Goal: Task Accomplishment & Management: Complete application form

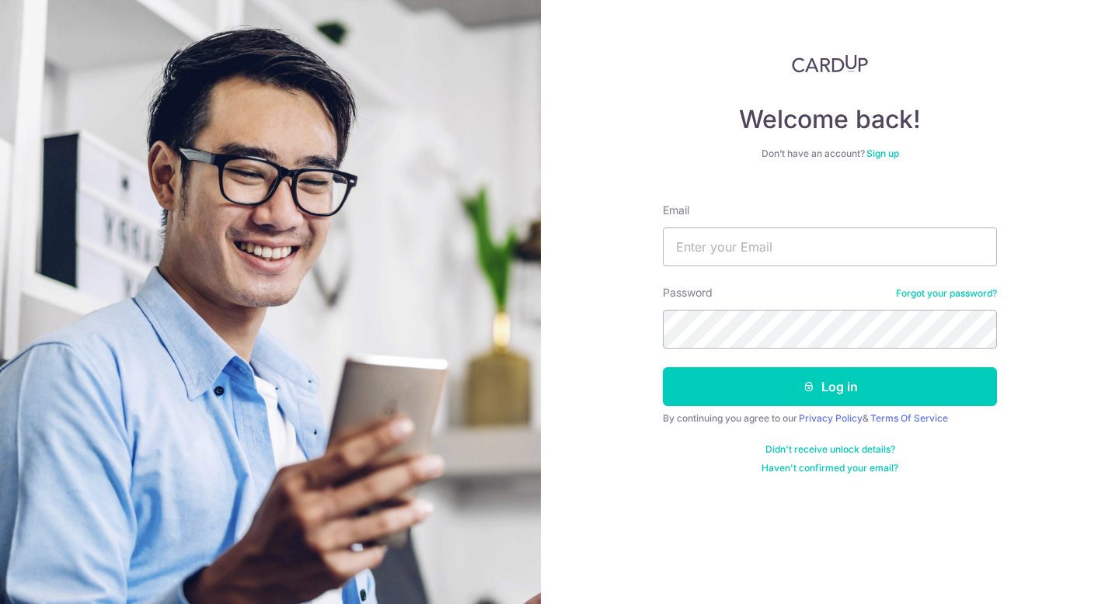
click at [813, 468] on link "Haven't confirmed your email?" at bounding box center [829, 468] width 137 height 12
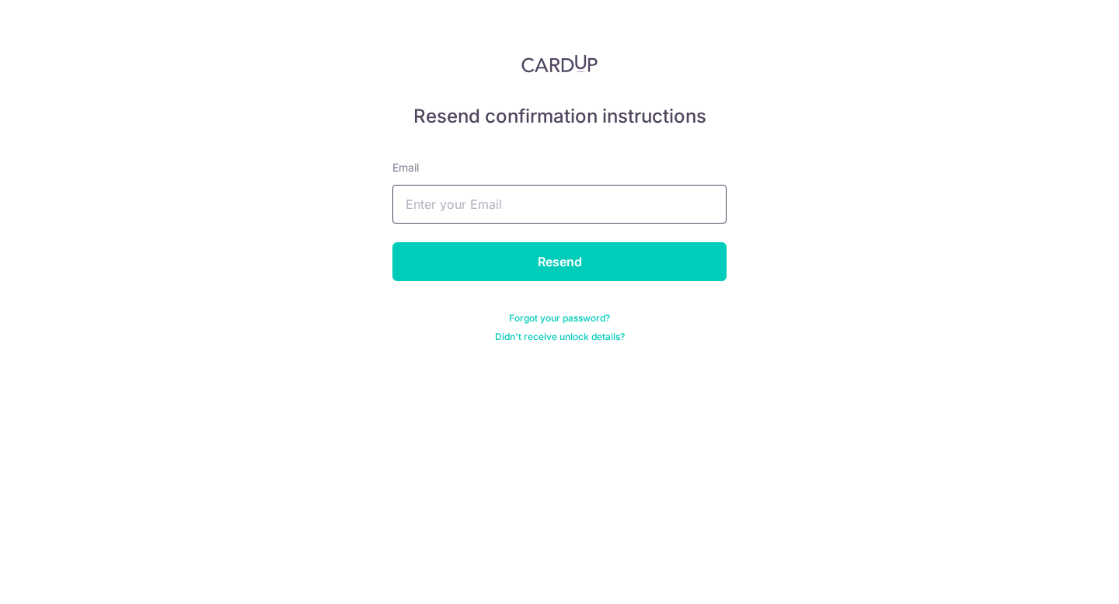
click at [537, 196] on input "text" at bounding box center [559, 204] width 334 height 39
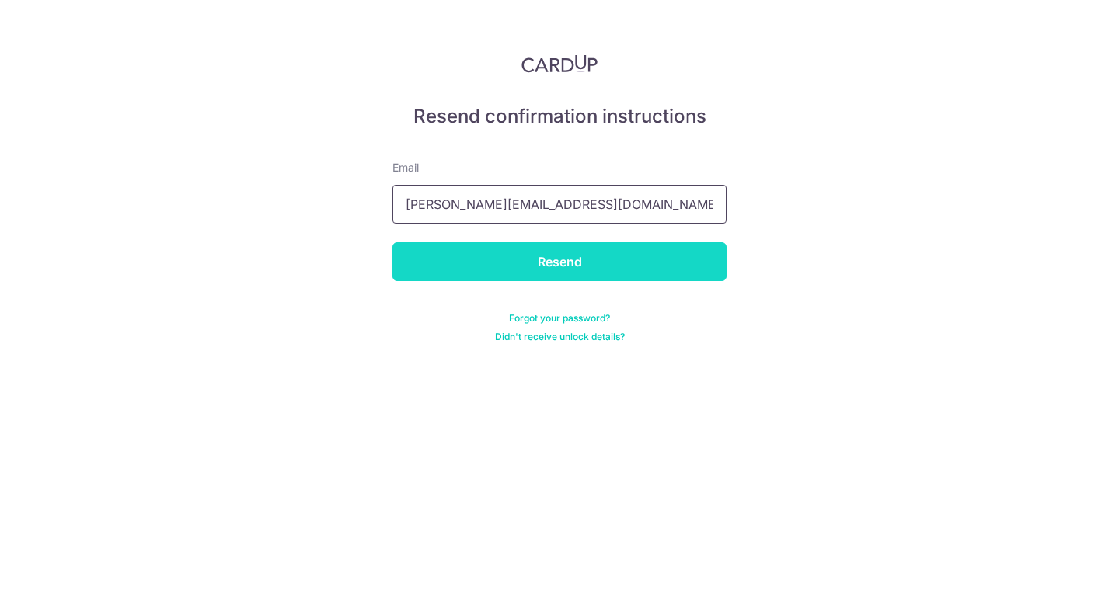
type input "[PERSON_NAME][EMAIL_ADDRESS][DOMAIN_NAME]"
click at [545, 253] on input "Resend" at bounding box center [559, 261] width 334 height 39
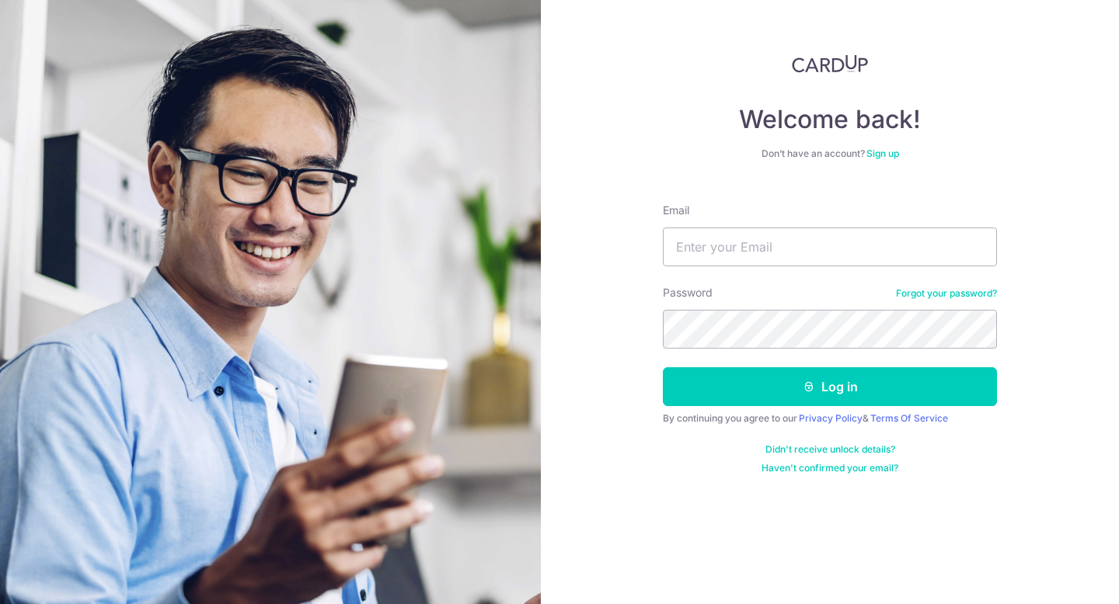
click at [838, 451] on link "Didn't receive unlock details?" at bounding box center [830, 450] width 130 height 12
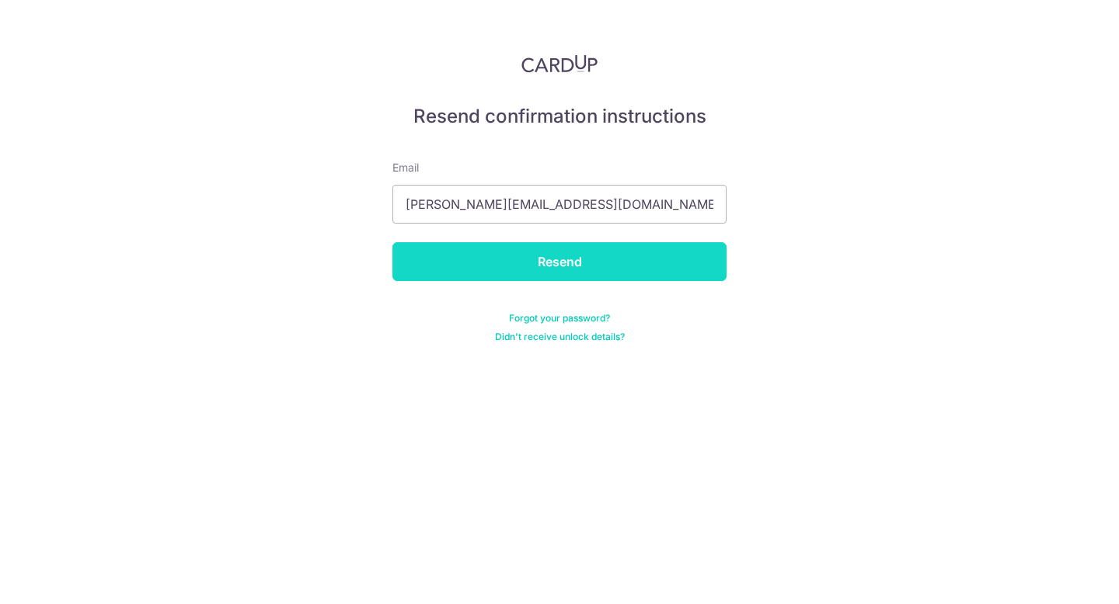
click at [569, 266] on input "Resend" at bounding box center [559, 261] width 334 height 39
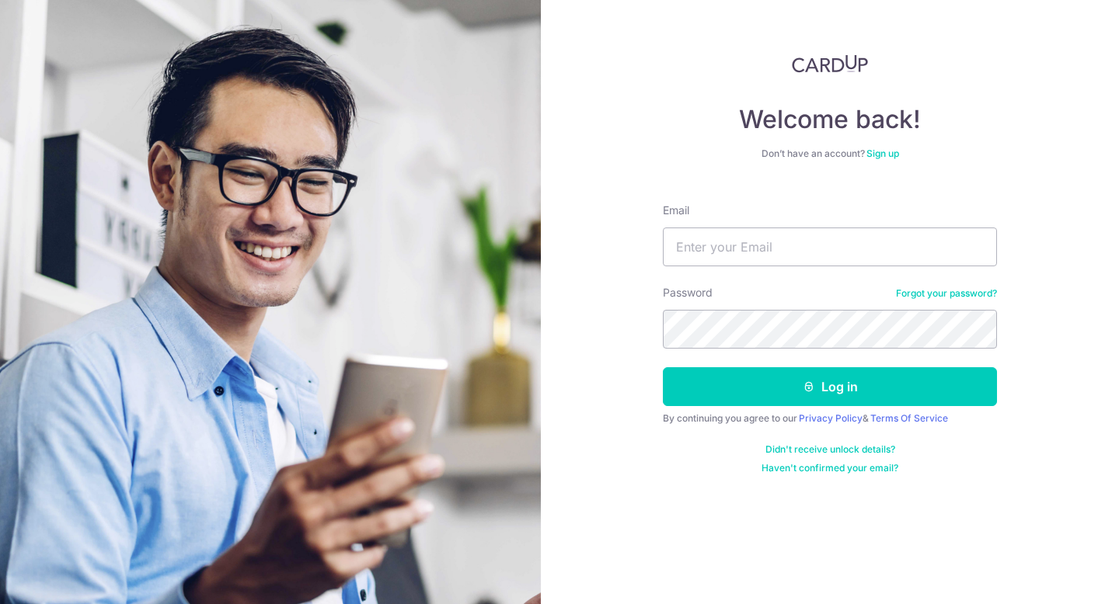
click at [883, 155] on link "Sign up" at bounding box center [882, 154] width 33 height 12
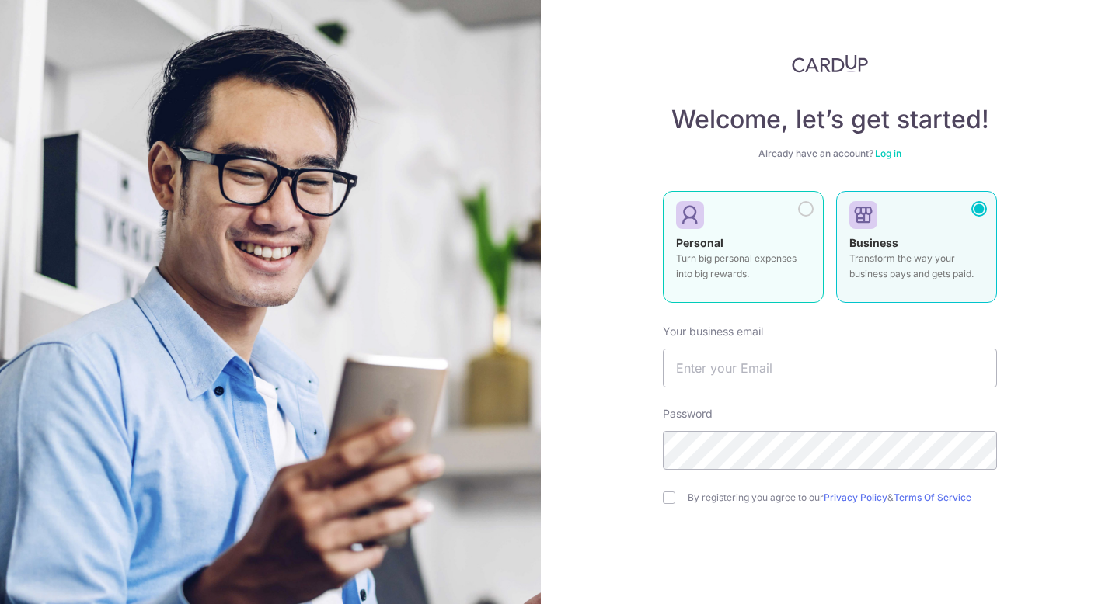
click at [800, 214] on div at bounding box center [806, 209] width 16 height 16
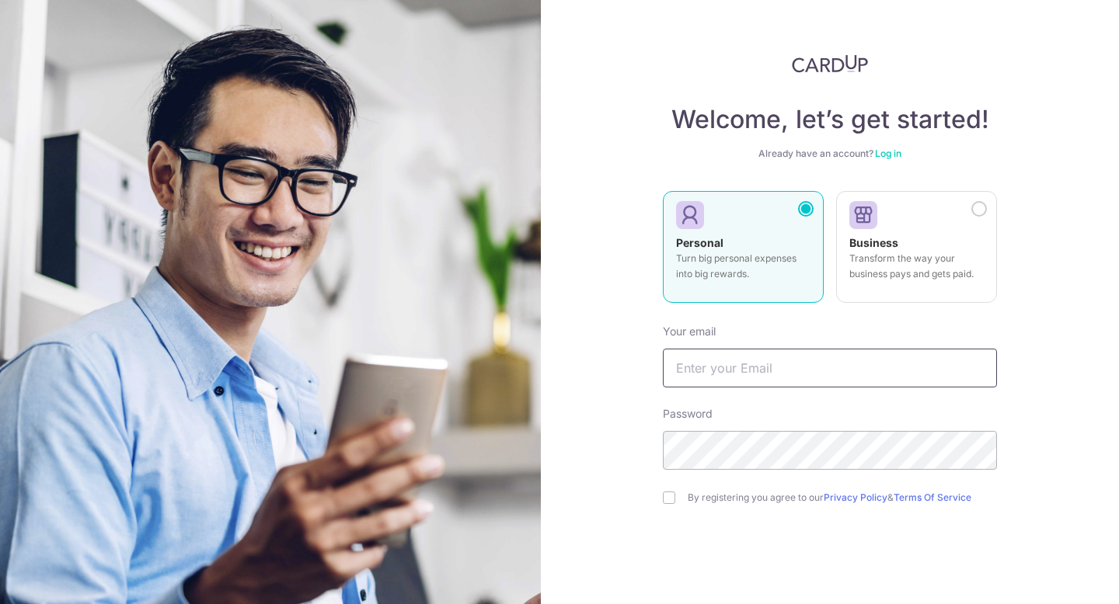
click at [748, 357] on input "text" at bounding box center [830, 368] width 334 height 39
type input "[PERSON_NAME][EMAIL_ADDRESS][DOMAIN_NAME]"
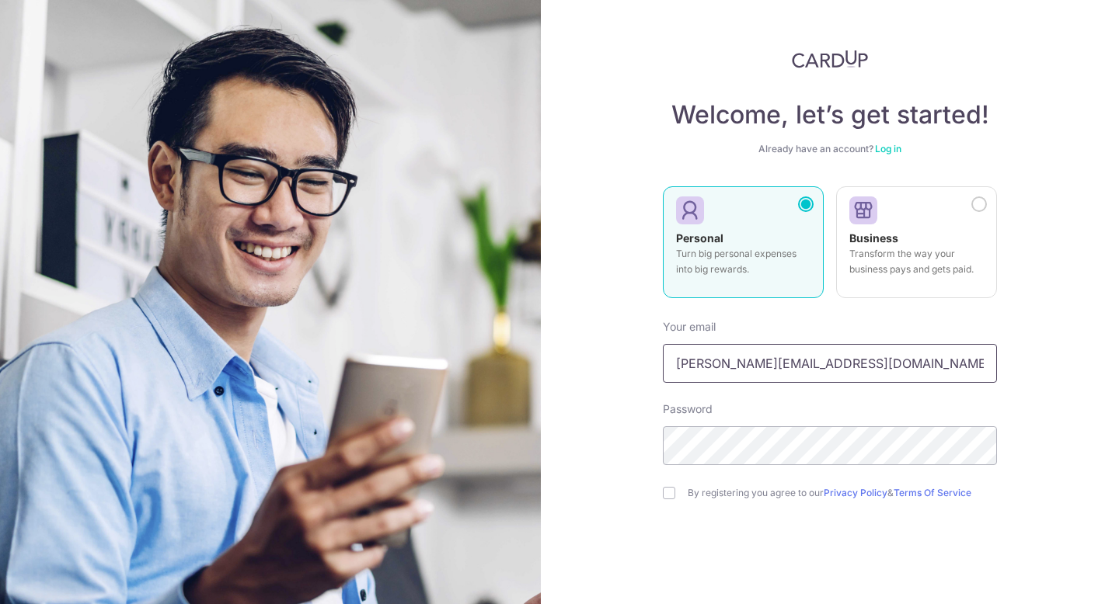
scroll to position [8, 0]
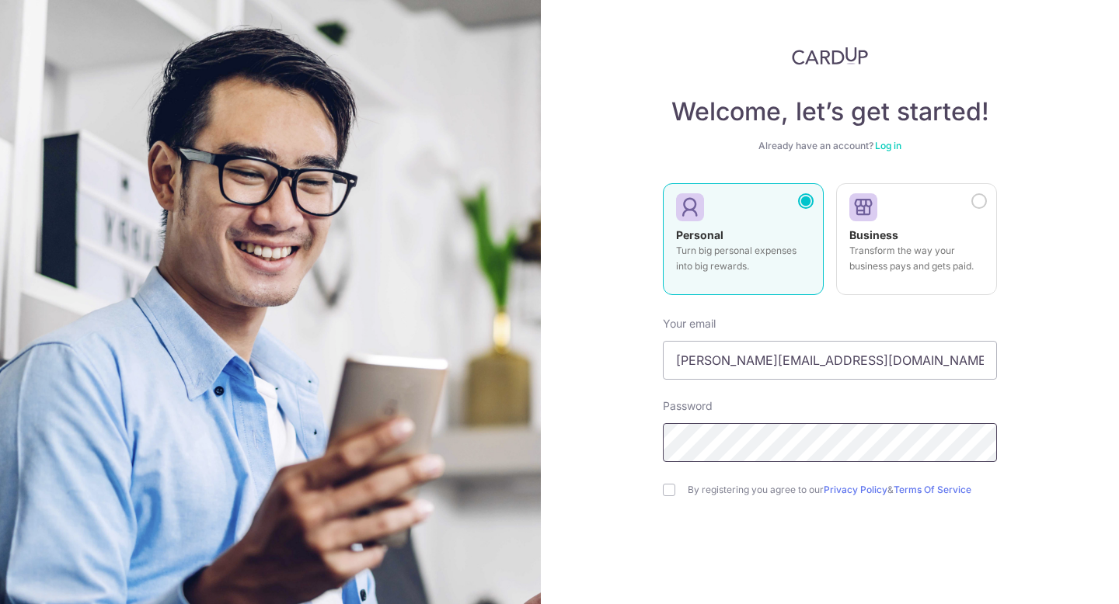
click at [601, 436] on div "Welcome, let’s get started! Already have an account? Log in Personal Turn big p…" at bounding box center [830, 302] width 578 height 604
click at [674, 494] on input "checkbox" at bounding box center [669, 490] width 12 height 12
checkbox input "true"
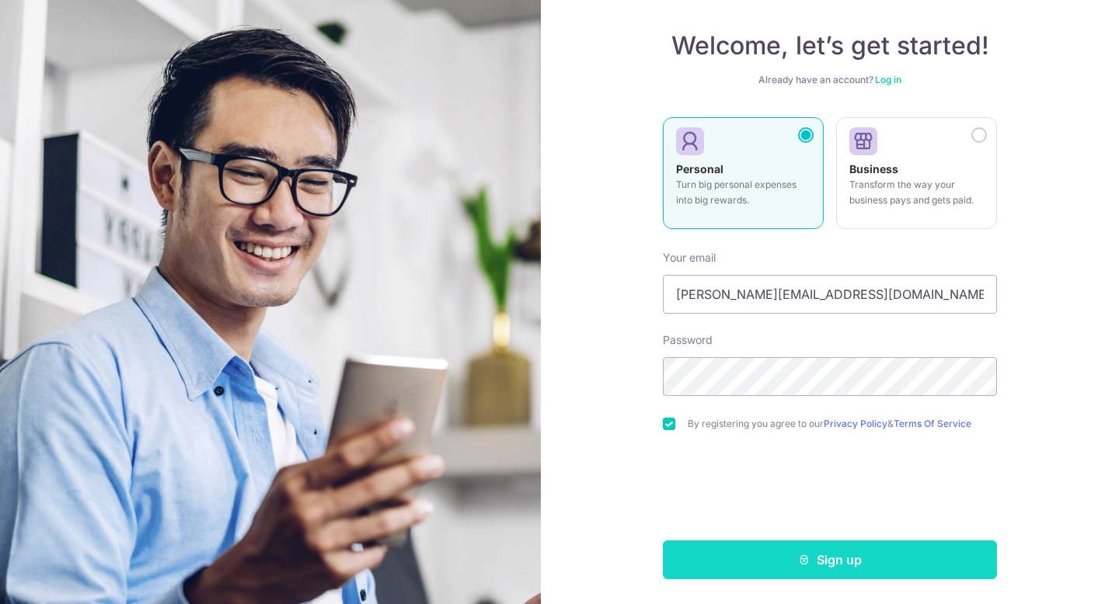
click at [839, 563] on button "Sign up" at bounding box center [830, 560] width 334 height 39
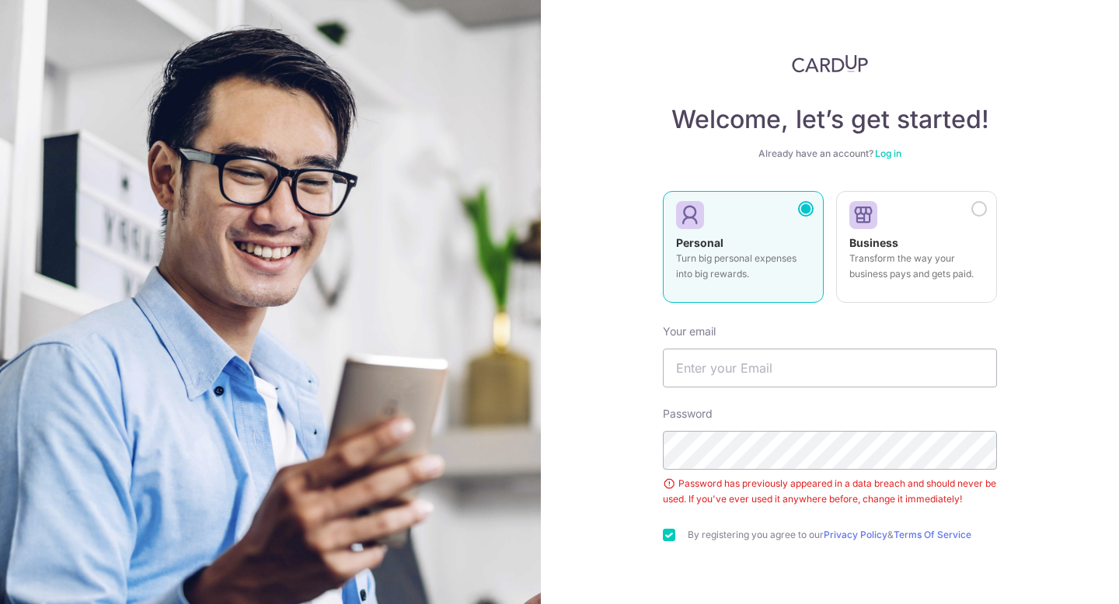
scroll to position [111, 0]
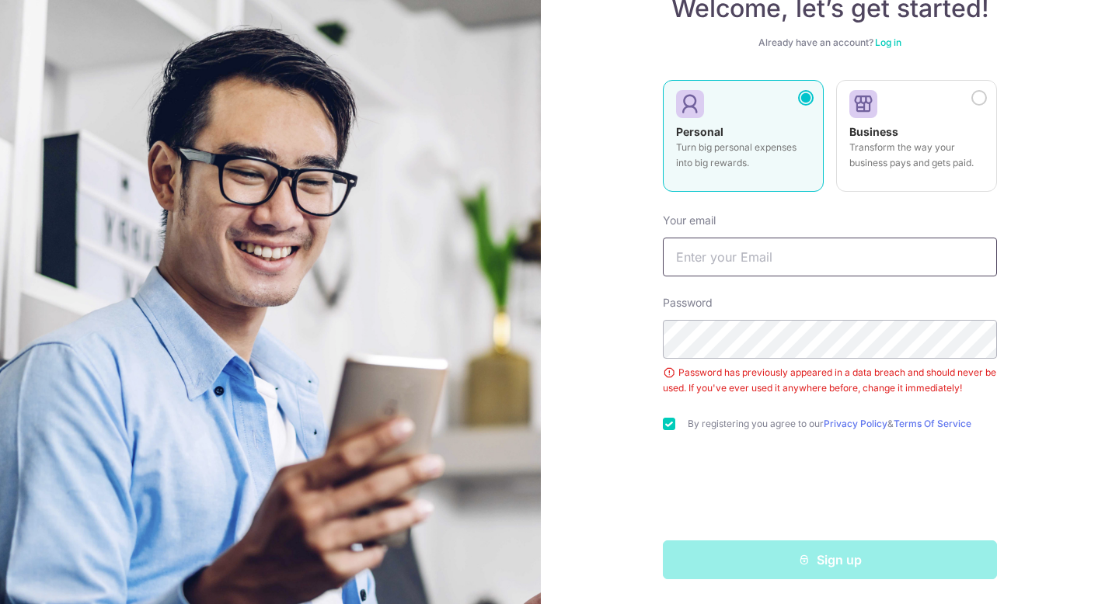
click at [765, 271] on input "text" at bounding box center [830, 257] width 334 height 39
drag, startPoint x: 740, startPoint y: 256, endPoint x: 726, endPoint y: 286, distance: 33.4
click at [733, 263] on input "[PERSON_NAME][EMAIL_ADDRESS][PERSON_NAME][DOMAIN_NAME]" at bounding box center [830, 257] width 334 height 39
type input "[PERSON_NAME][EMAIL_ADDRESS][DOMAIN_NAME]"
click at [630, 393] on div "Welcome, let’s get started! Already have an account? Log in Personal Turn big p…" at bounding box center [830, 302] width 578 height 604
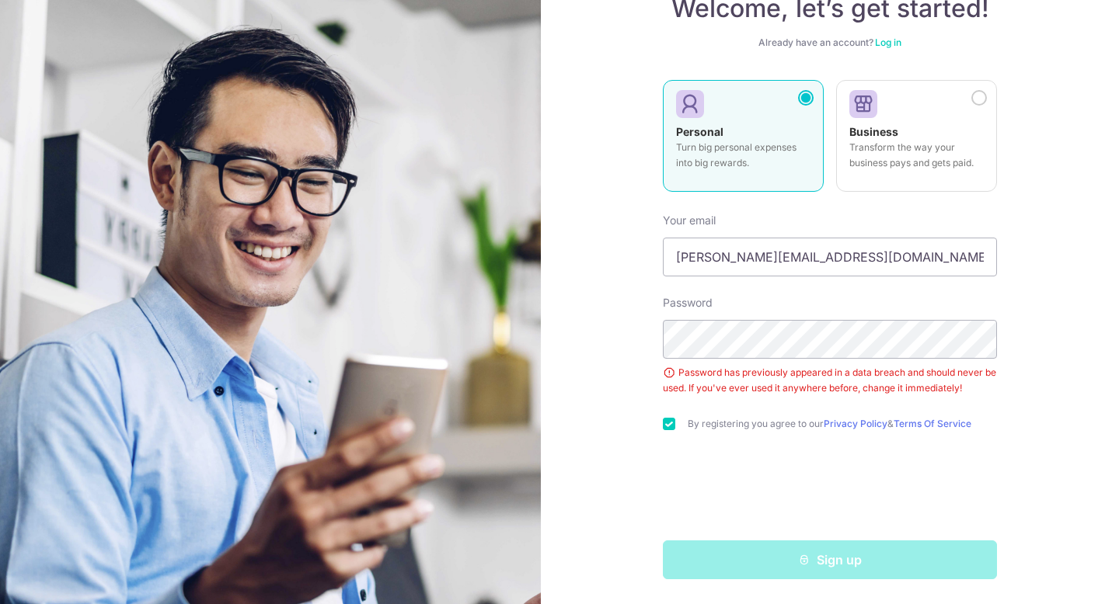
click at [668, 423] on input "checkbox" at bounding box center [669, 424] width 12 height 12
click at [670, 425] on input "checkbox" at bounding box center [669, 424] width 12 height 12
checkbox input "true"
click at [637, 326] on div "Welcome, let’s get started! Already have an account? Log in Personal Turn big p…" at bounding box center [830, 302] width 578 height 604
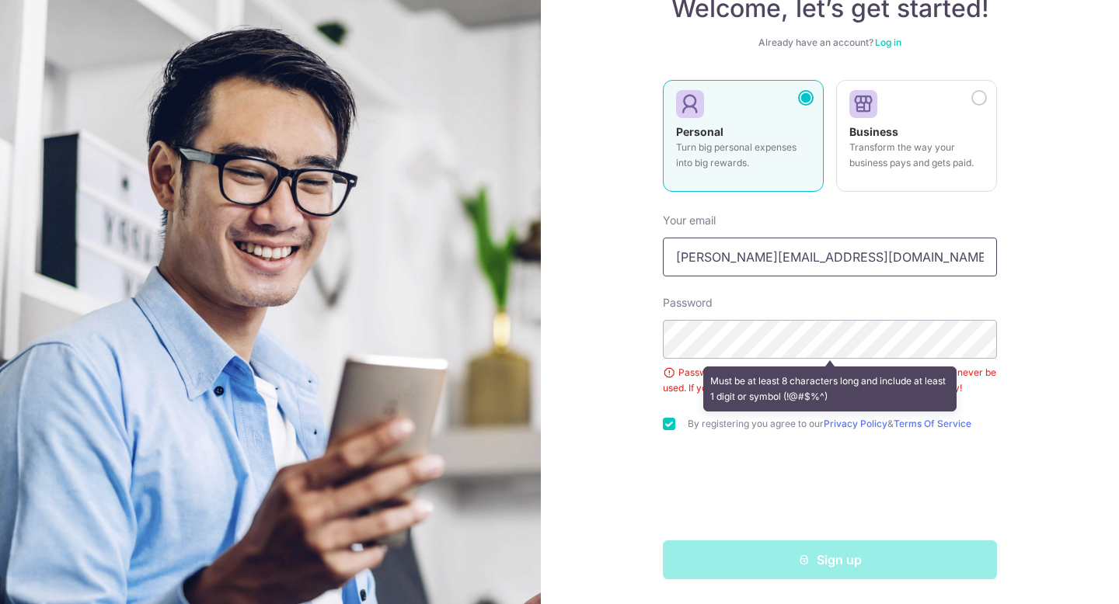
drag, startPoint x: 842, startPoint y: 257, endPoint x: 691, endPoint y: 258, distance: 151.5
click at [649, 257] on div "Welcome, let’s get started! Already have an account? Log in Personal Turn big p…" at bounding box center [830, 302] width 578 height 604
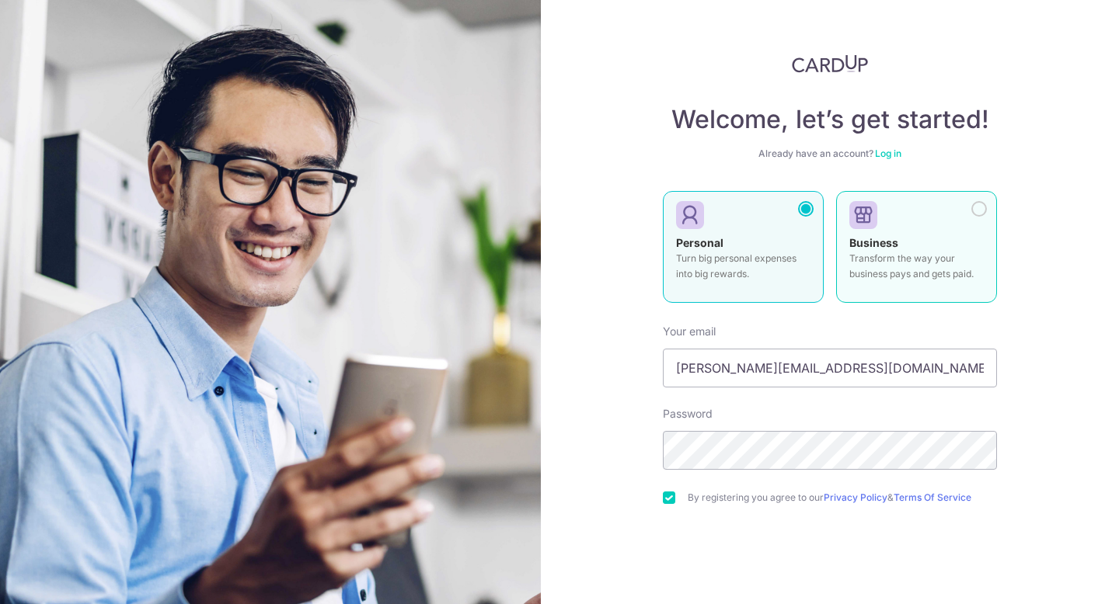
click at [935, 229] on label "Business Transform the way your business pays and gets paid." at bounding box center [916, 247] width 161 height 112
click at [809, 215] on div at bounding box center [806, 209] width 16 height 16
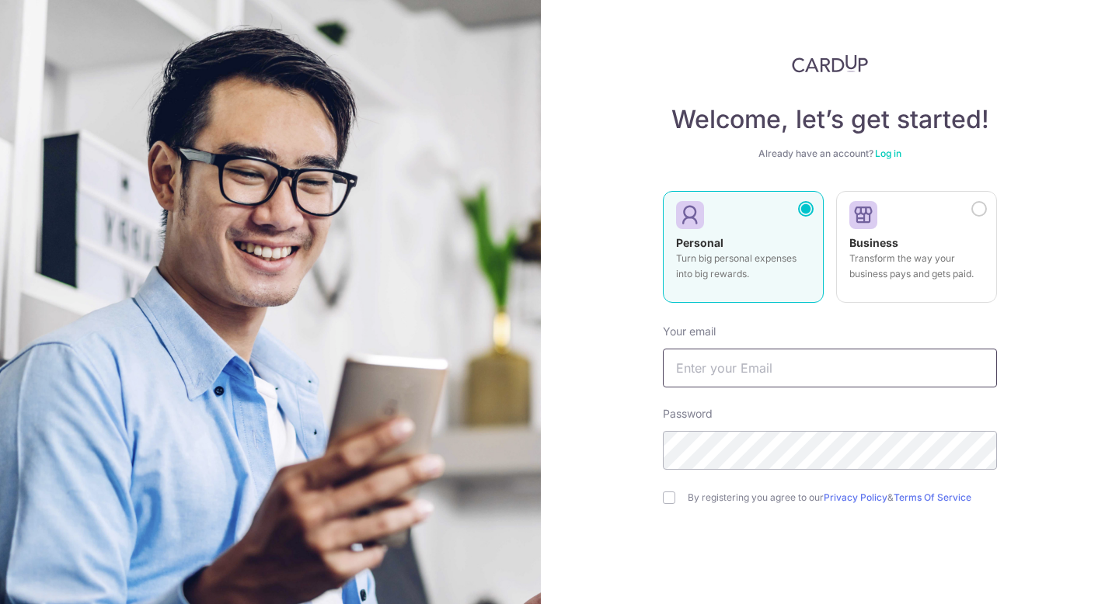
click at [731, 364] on input "text" at bounding box center [830, 368] width 334 height 39
click at [716, 360] on input "text" at bounding box center [830, 368] width 334 height 39
click at [715, 371] on input "text" at bounding box center [830, 368] width 334 height 39
click at [684, 372] on input "text" at bounding box center [830, 368] width 334 height 39
type input "valerie.mei@gmail.com"
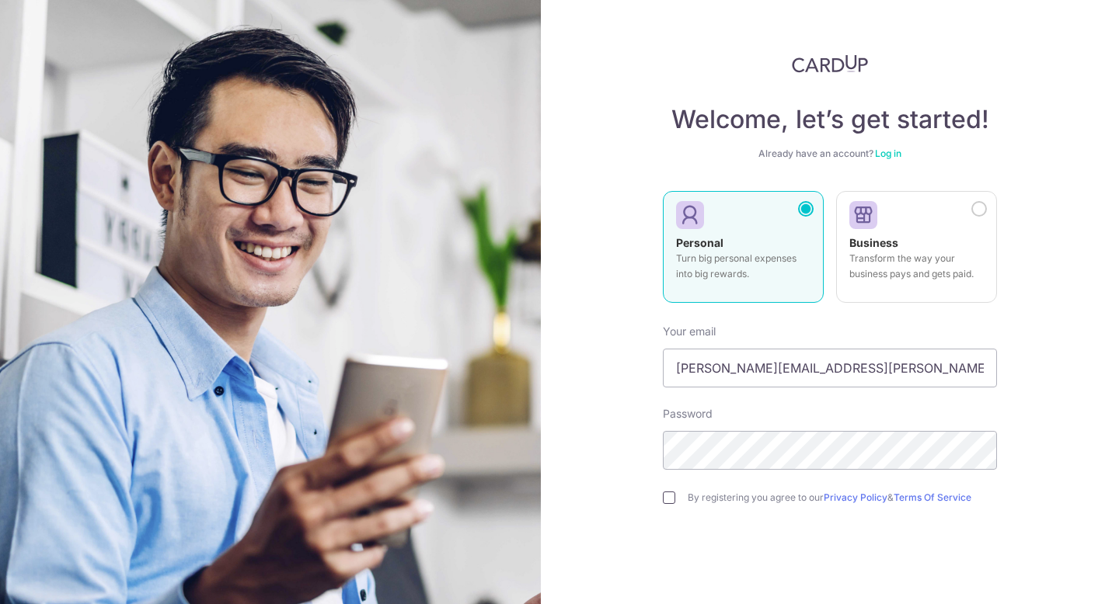
click at [665, 500] on input "checkbox" at bounding box center [669, 498] width 12 height 12
checkbox input "true"
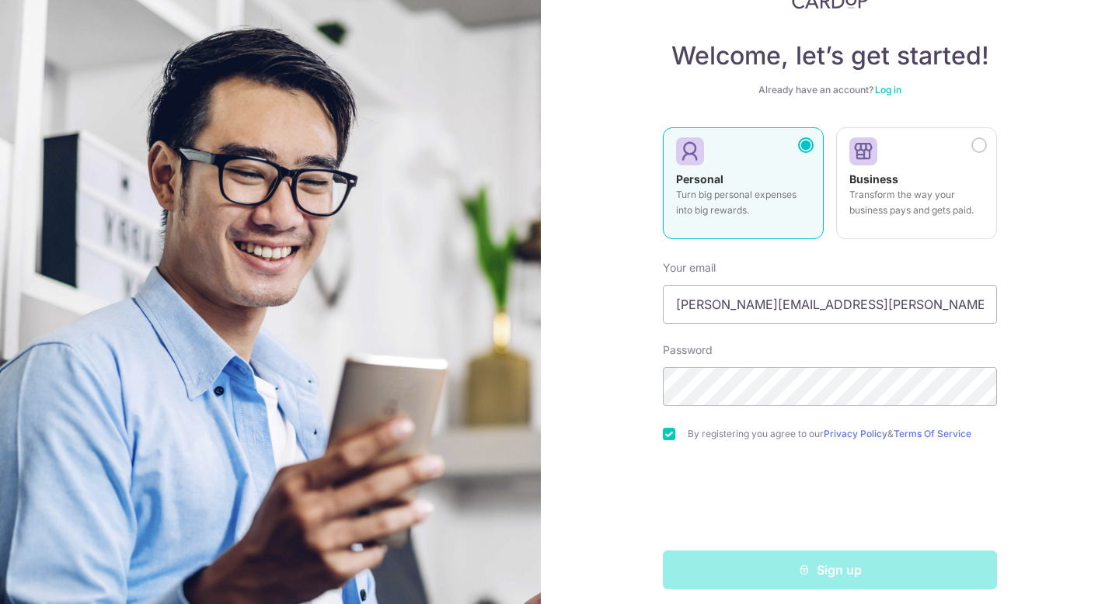
scroll to position [74, 0]
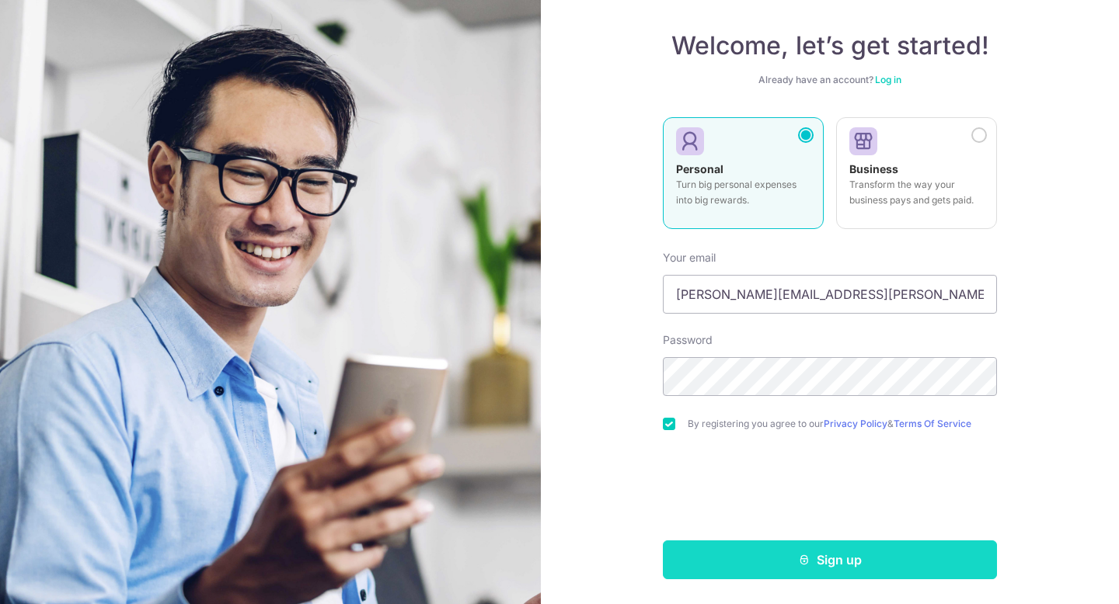
click at [869, 555] on button "Sign up" at bounding box center [830, 560] width 334 height 39
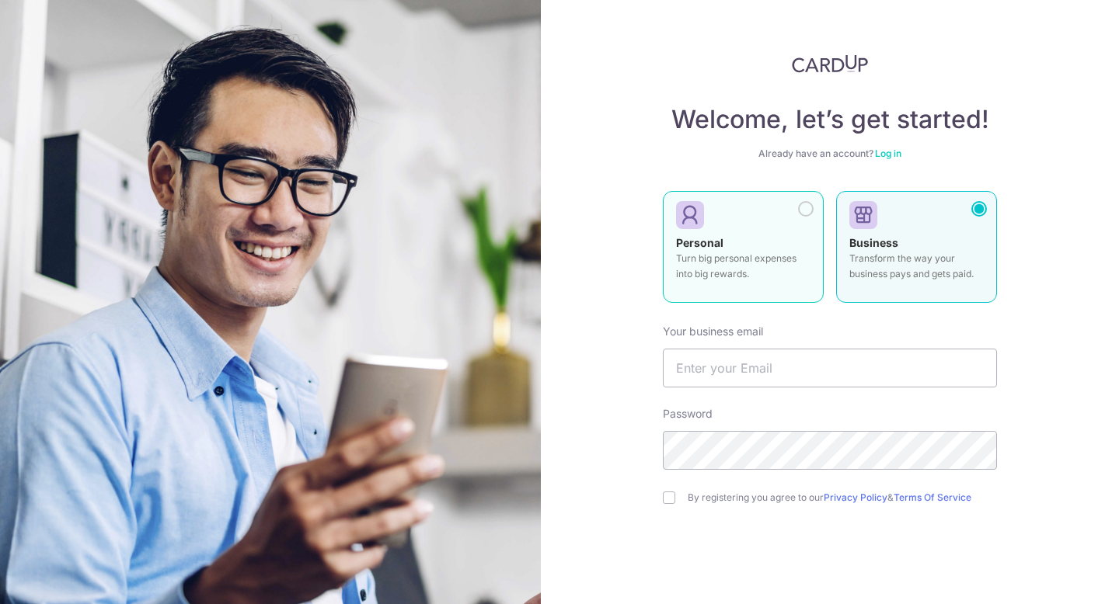
click at [757, 258] on p "Turn big personal expenses into big rewards." at bounding box center [743, 266] width 134 height 31
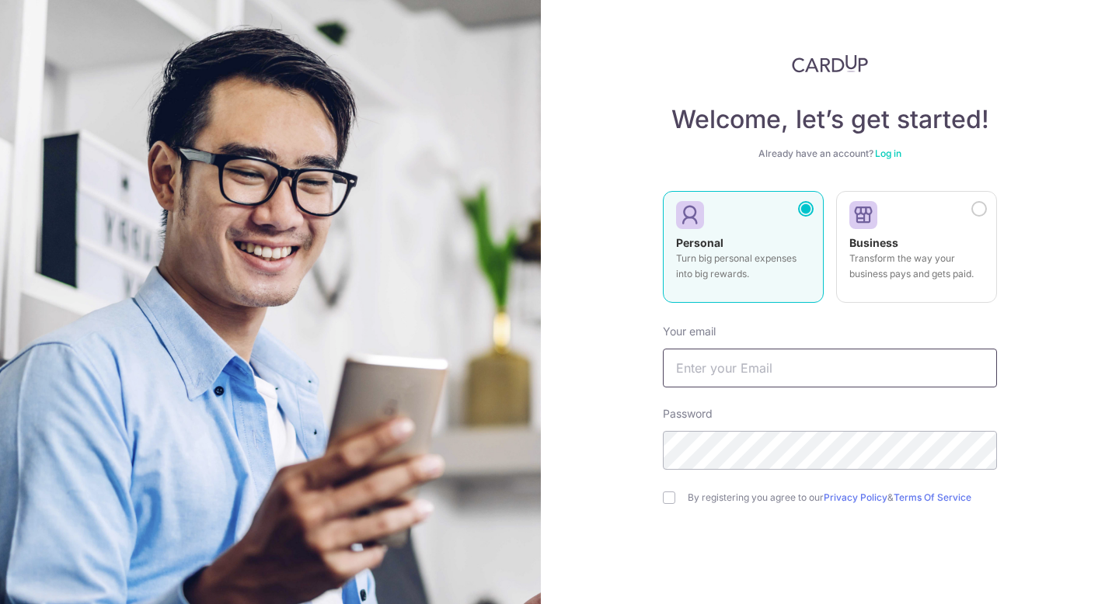
click at [754, 381] on input "text" at bounding box center [830, 368] width 334 height 39
type input "[PERSON_NAME][EMAIL_ADDRESS][DOMAIN_NAME]"
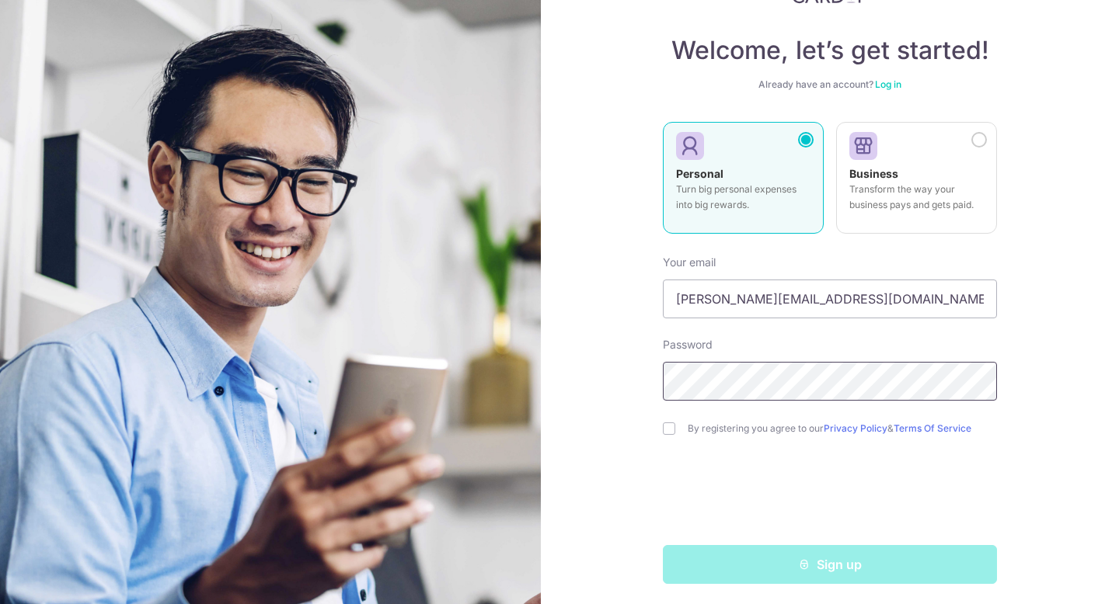
scroll to position [74, 0]
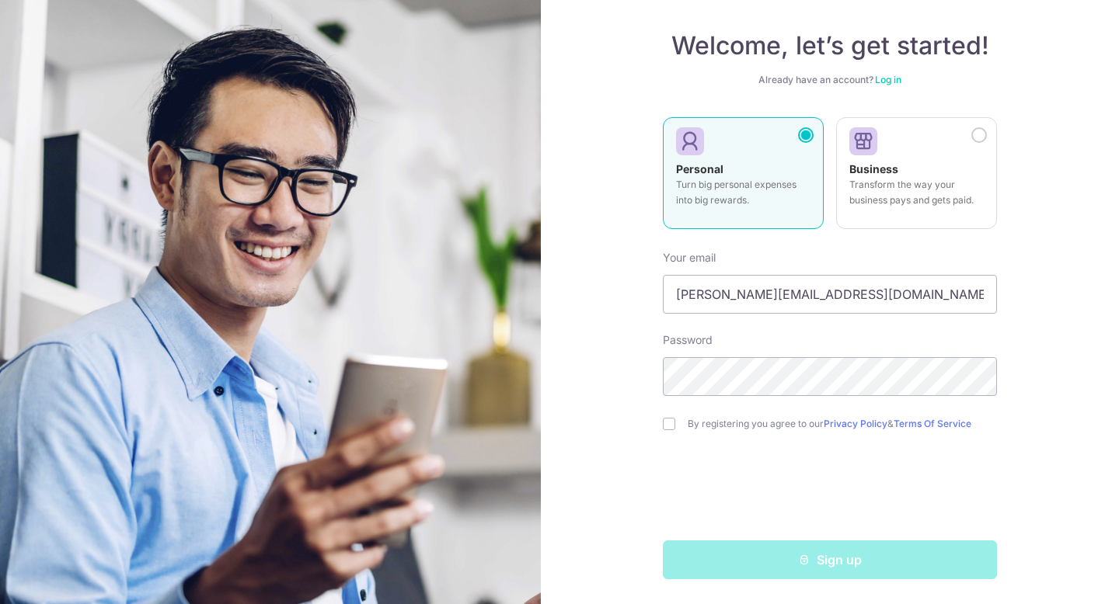
click at [671, 432] on div "By registering you agree to our Privacy Policy & Terms Of Service" at bounding box center [830, 424] width 334 height 19
drag, startPoint x: 672, startPoint y: 426, endPoint x: 678, endPoint y: 450, distance: 24.9
click at [672, 426] on input "checkbox" at bounding box center [669, 424] width 12 height 12
checkbox input "true"
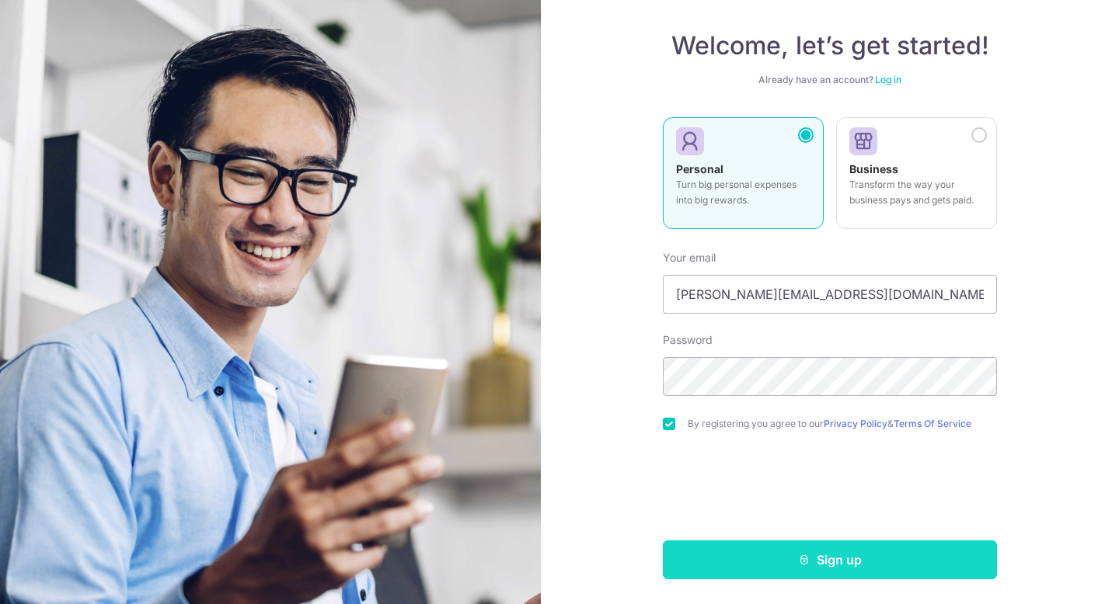
click at [839, 569] on button "Sign up" at bounding box center [830, 560] width 334 height 39
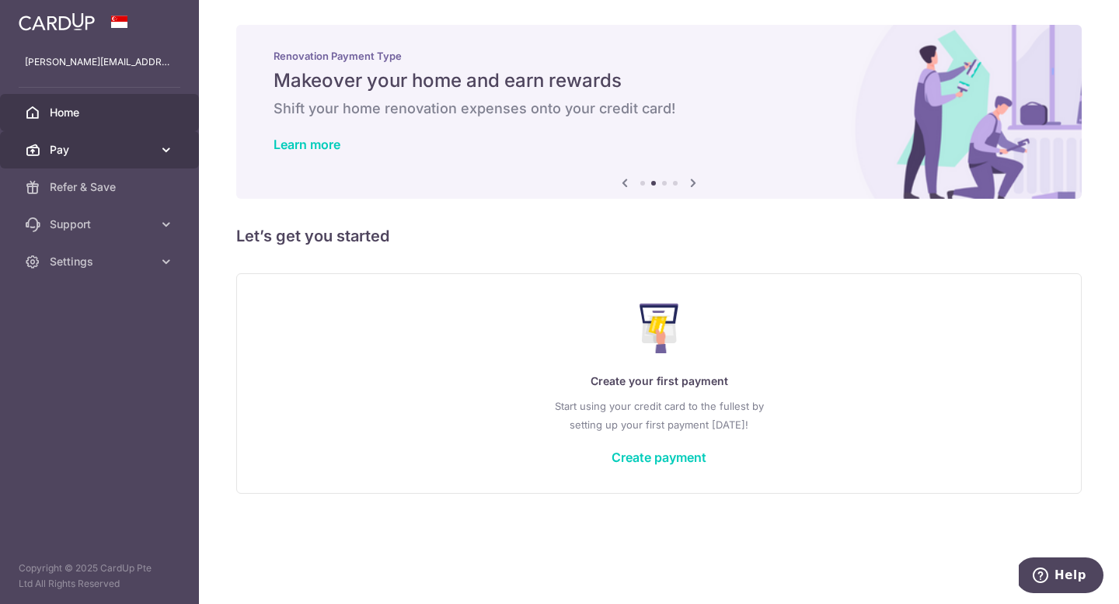
click at [160, 150] on icon at bounding box center [166, 150] width 16 height 16
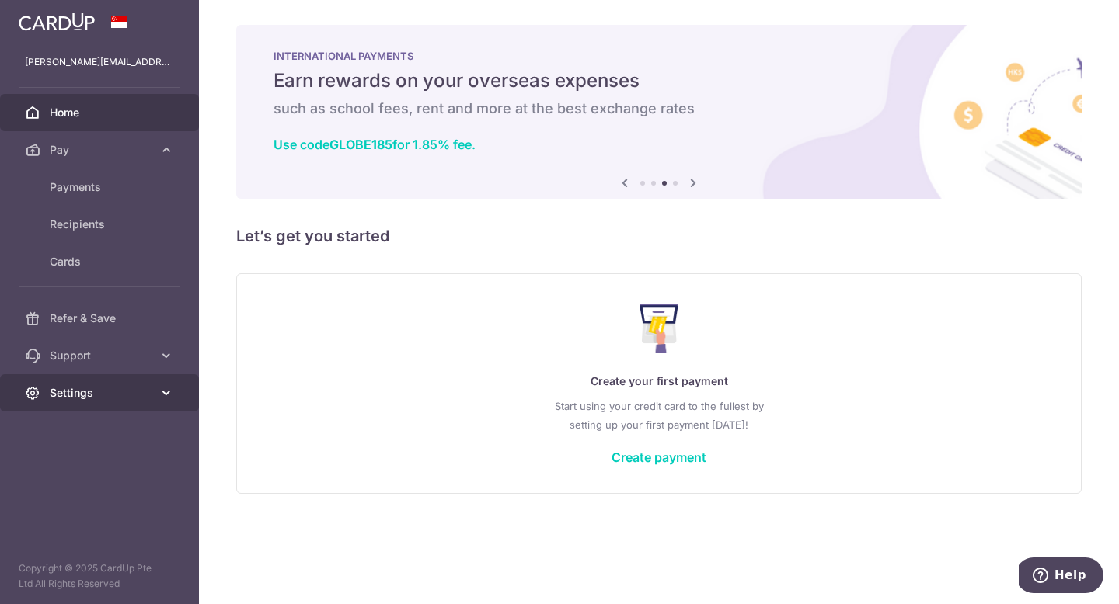
click at [131, 394] on span "Settings" at bounding box center [101, 393] width 103 height 16
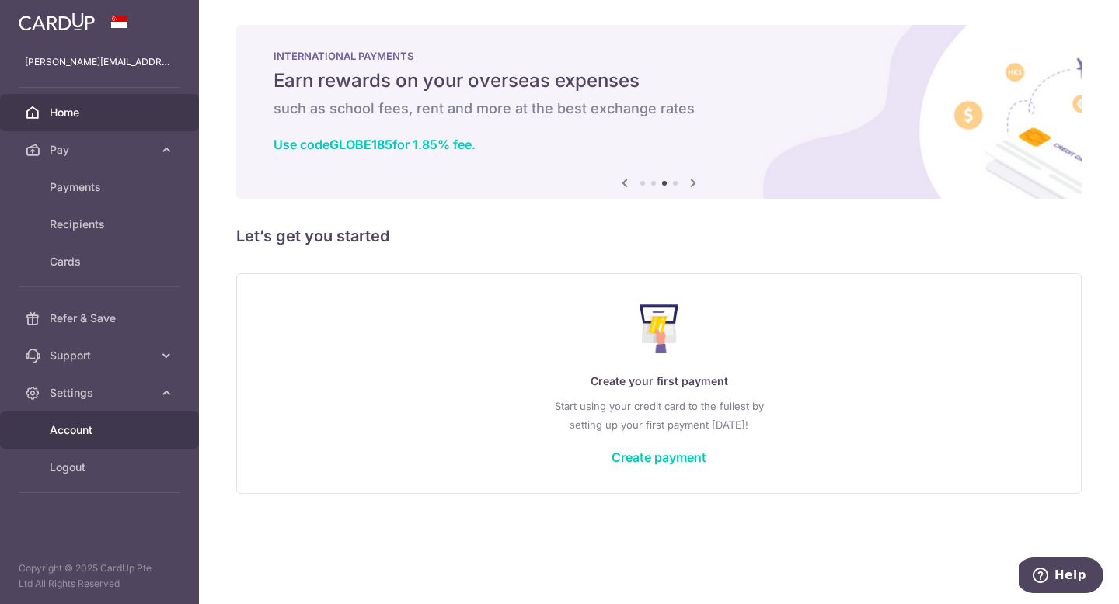
click at [97, 432] on span "Account" at bounding box center [101, 431] width 103 height 16
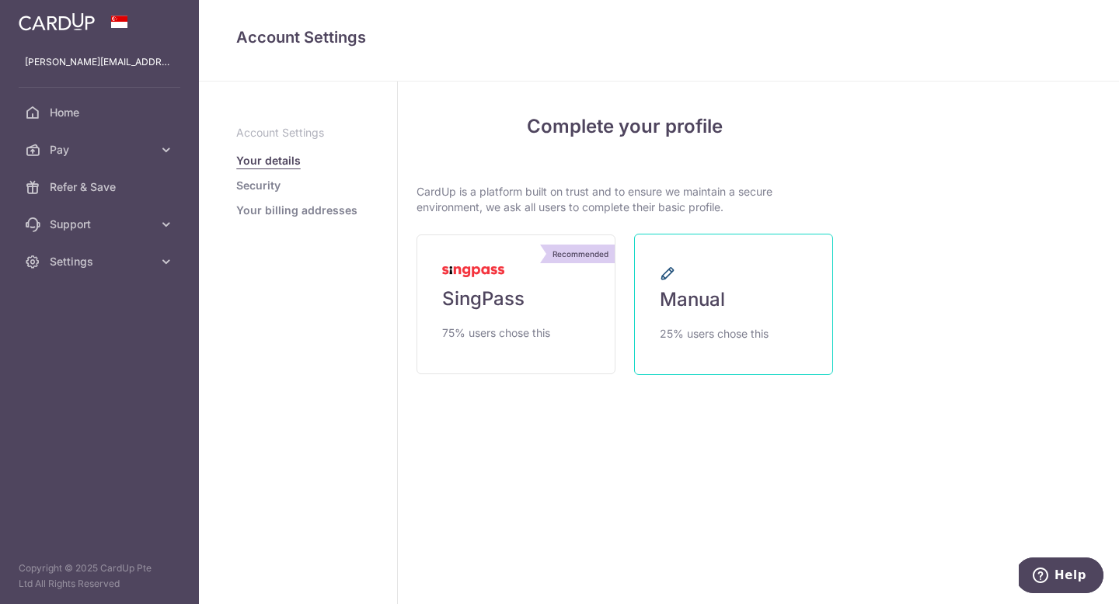
click at [766, 325] on span "25% users chose this" at bounding box center [714, 334] width 109 height 19
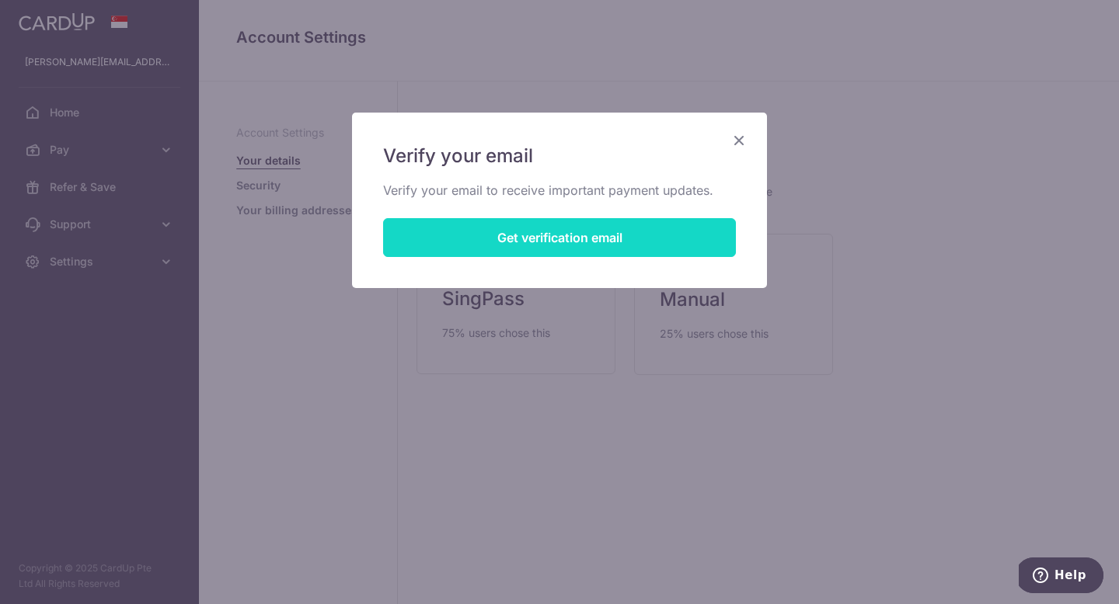
click at [534, 245] on button "Get verification email" at bounding box center [559, 237] width 353 height 39
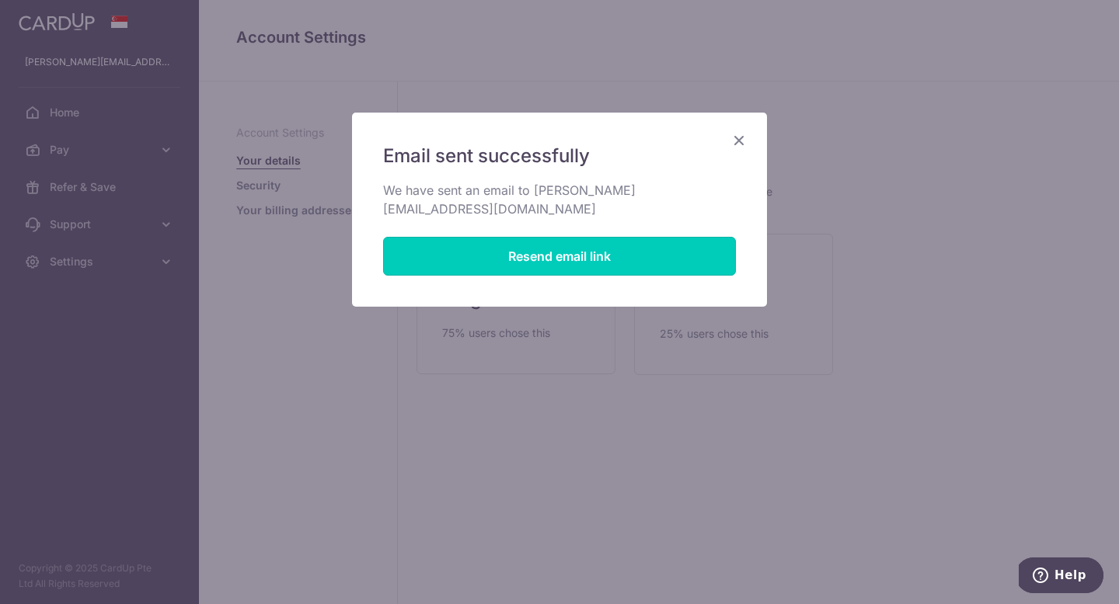
click at [535, 247] on button "Resend email link" at bounding box center [559, 256] width 353 height 39
